Goal: Transaction & Acquisition: Download file/media

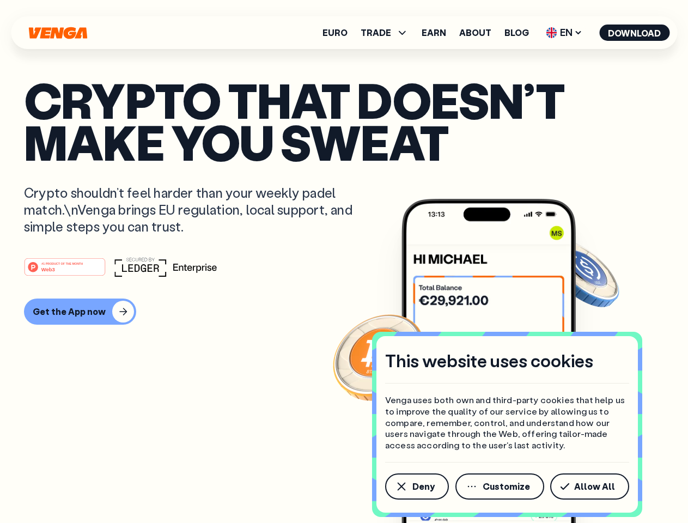
click at [344, 262] on div "#1 PRODUCT OF THE MONTH Web3" at bounding box center [344, 267] width 640 height 20
click at [416, 487] on span "Deny" at bounding box center [424, 486] width 22 height 9
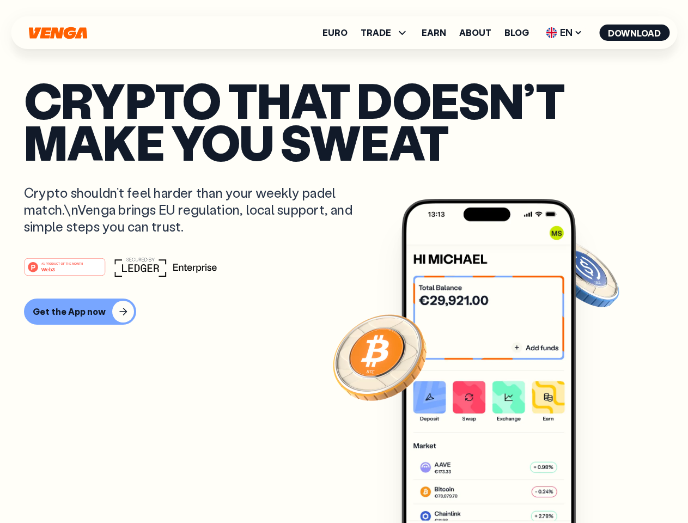
click at [501, 487] on img at bounding box center [489, 381] width 174 height 365
click at [592, 487] on article "Crypto that doesn’t make you sweat Crypto shouldn’t feel harder than your weekl…" at bounding box center [344, 283] width 640 height 409
click at [388, 33] on span "TRADE" at bounding box center [376, 32] width 31 height 9
click at [565, 33] on span "EN" at bounding box center [564, 32] width 44 height 17
click at [635, 33] on button "Download" at bounding box center [634, 33] width 70 height 16
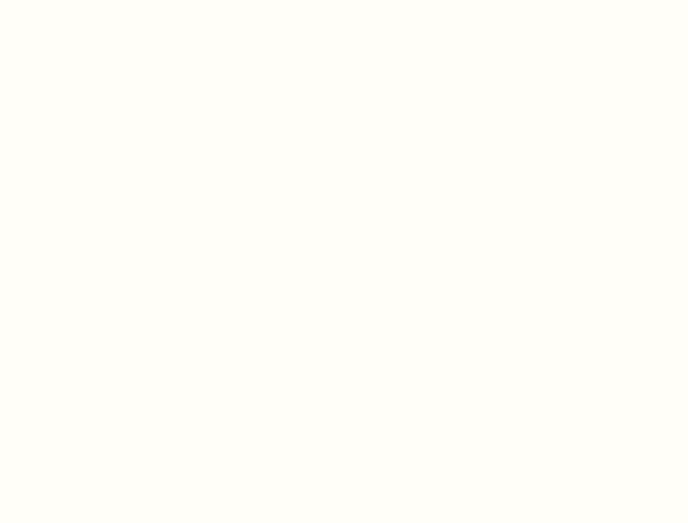
click at [344, 0] on html "This website uses cookies Venga uses both own and third-party cookies that help…" at bounding box center [344, 0] width 688 height 0
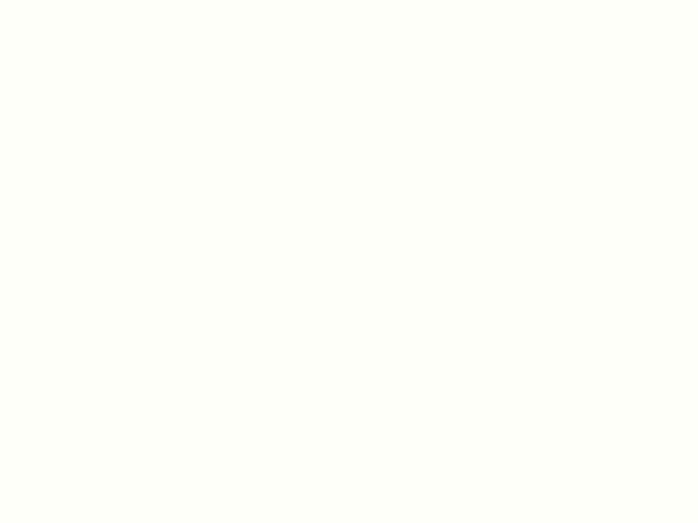
click at [78, 0] on html "This website uses cookies Venga uses both own and third-party cookies that help…" at bounding box center [349, 0] width 698 height 0
click at [66, 0] on html "This website uses cookies Venga uses both own and third-party cookies that help…" at bounding box center [349, 0] width 698 height 0
